Goal: Find contact information: Find contact information

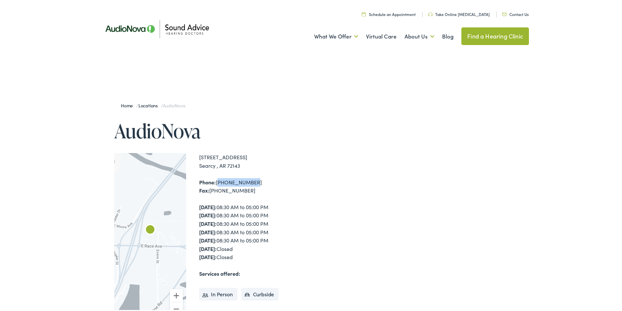
drag, startPoint x: 256, startPoint y: 180, endPoint x: 215, endPoint y: 184, distance: 41.3
click at [215, 184] on div "Phone: [PHONE_NUMBER] Fax: [PHONE_NUMBER]" at bounding box center [256, 185] width 114 height 17
click at [202, 182] on strong "Phone:" at bounding box center [207, 180] width 17 height 7
drag, startPoint x: 196, startPoint y: 181, endPoint x: 250, endPoint y: 183, distance: 54.9
click at [250, 183] on div "← Move left → Move right ↑ Move up ↓ Move down + Zoom in - Zoom out Home Jump l…" at bounding box center [213, 237] width 199 height 170
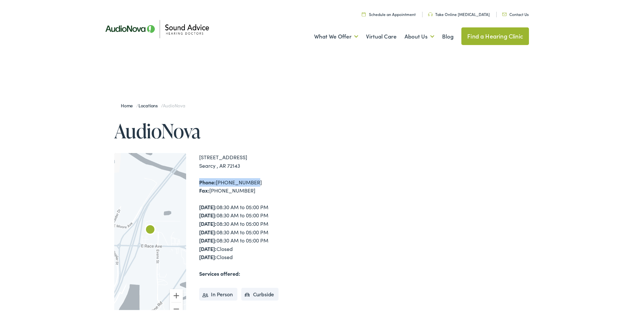
click at [253, 182] on div "Phone: [PHONE_NUMBER] Fax: [PHONE_NUMBER]" at bounding box center [256, 185] width 114 height 17
drag, startPoint x: 253, startPoint y: 182, endPoint x: 198, endPoint y: 185, distance: 54.9
click at [199, 185] on div "Phone: [PHONE_NUMBER] Fax: [PHONE_NUMBER]" at bounding box center [256, 185] width 114 height 17
click at [265, 181] on div "Phone: [PHONE_NUMBER] Fax: [PHONE_NUMBER]" at bounding box center [256, 185] width 114 height 17
drag, startPoint x: 265, startPoint y: 181, endPoint x: 216, endPoint y: 181, distance: 49.0
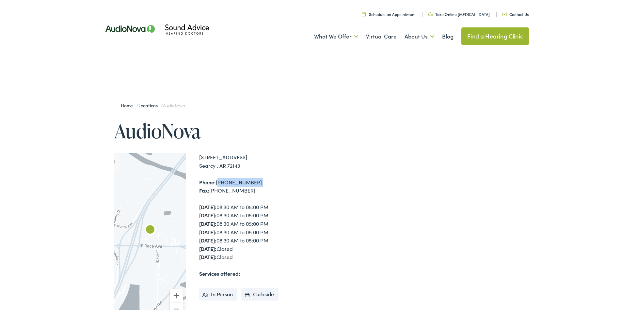
click at [216, 181] on div "Phone: [PHONE_NUMBER] Fax: [PHONE_NUMBER]" at bounding box center [256, 185] width 114 height 17
drag, startPoint x: 208, startPoint y: 190, endPoint x: 242, endPoint y: 190, distance: 34.0
click at [242, 190] on div "Phone: [PHONE_NUMBER] Fax: [PHONE_NUMBER]" at bounding box center [256, 185] width 114 height 17
drag, startPoint x: 215, startPoint y: 181, endPoint x: 251, endPoint y: 179, distance: 36.0
click at [251, 179] on div "Phone: [PHONE_NUMBER] Fax: [PHONE_NUMBER]" at bounding box center [256, 185] width 114 height 17
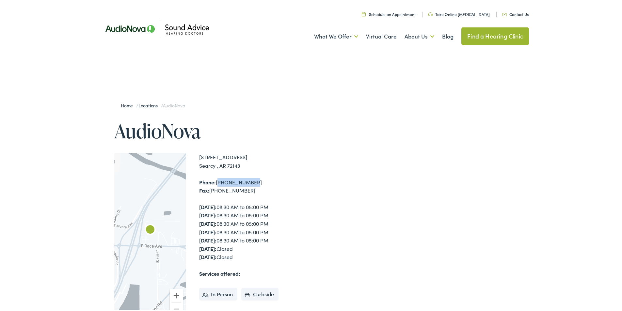
click at [256, 179] on div "Phone: [PHONE_NUMBER] Fax: [PHONE_NUMBER]" at bounding box center [256, 185] width 114 height 17
drag, startPoint x: 256, startPoint y: 179, endPoint x: 214, endPoint y: 183, distance: 42.0
click at [214, 183] on div "Phone: [PHONE_NUMBER] Fax: [PHONE_NUMBER]" at bounding box center [256, 185] width 114 height 17
click at [239, 165] on div "[STREET_ADDRESS] [GEOGRAPHIC_DATA] , AR 72143" at bounding box center [256, 160] width 114 height 17
drag, startPoint x: 239, startPoint y: 165, endPoint x: 191, endPoint y: 155, distance: 49.3
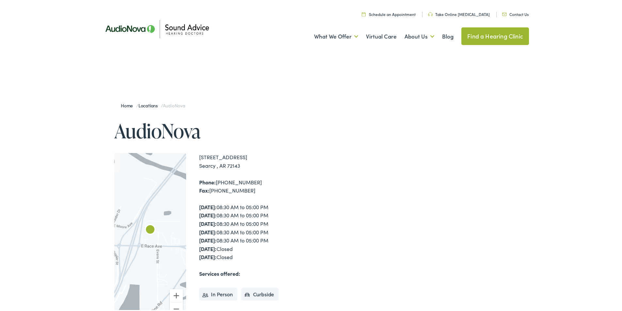
click at [191, 155] on div "← Move left → Move right ↑ Move up ↓ Move down + Zoom in - Zoom out Home Jump l…" at bounding box center [213, 237] width 199 height 170
